Goal: Information Seeking & Learning: Find specific fact

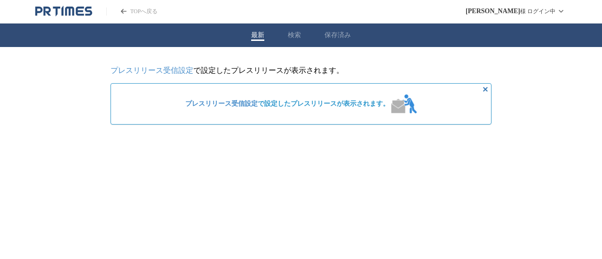
click at [485, 88] on icon "非表示にする" at bounding box center [485, 89] width 11 height 11
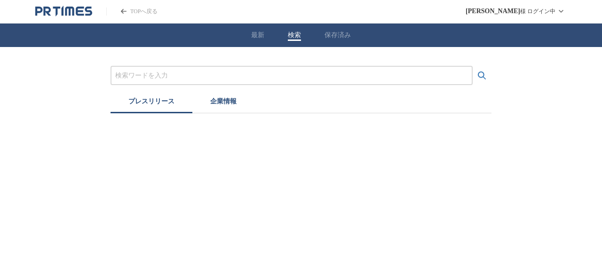
click at [296, 35] on button "検索" at bounding box center [294, 35] width 13 height 8
click at [248, 76] on input "プレスリリースおよび企業を検索する" at bounding box center [291, 76] width 353 height 10
type input "h"
click at [473, 66] on button "検索する" at bounding box center [482, 75] width 19 height 19
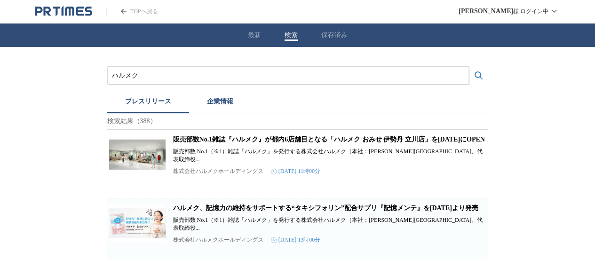
type input "ハルメク"
click at [203, 143] on link "販売部数No.1雑誌『ハルメク』が都内6店舗目となる「ハルメク おみせ 伊勢丹 立川店」を[DATE]にOPEN" at bounding box center [329, 139] width 312 height 7
